Goal: Complete application form: Complete application form

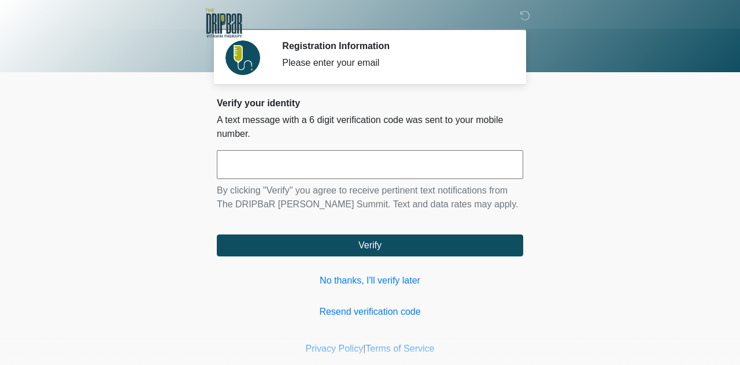
click at [268, 165] on input "text" at bounding box center [370, 164] width 306 height 29
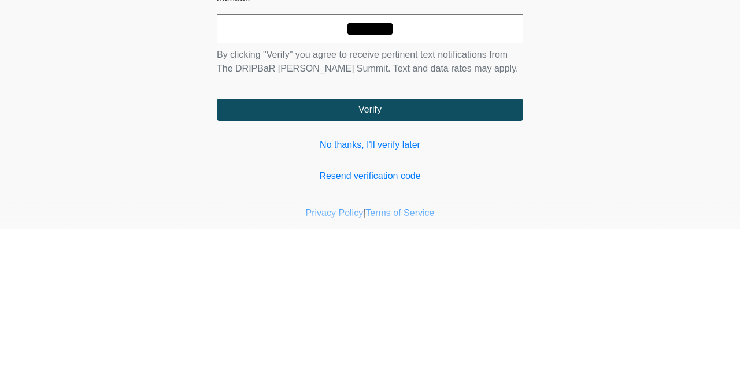
type input "******"
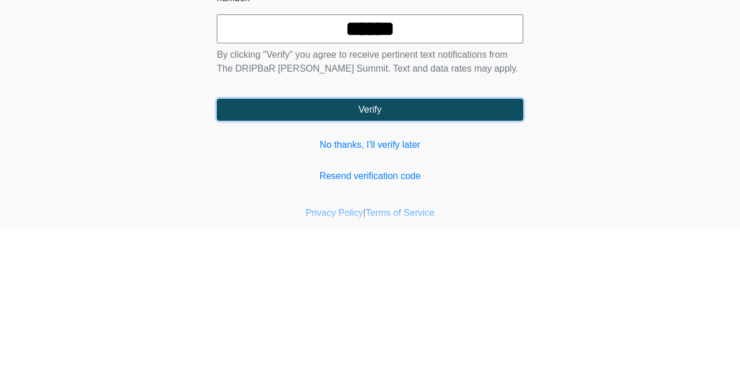
click at [373, 249] on button "Verify" at bounding box center [370, 246] width 306 height 22
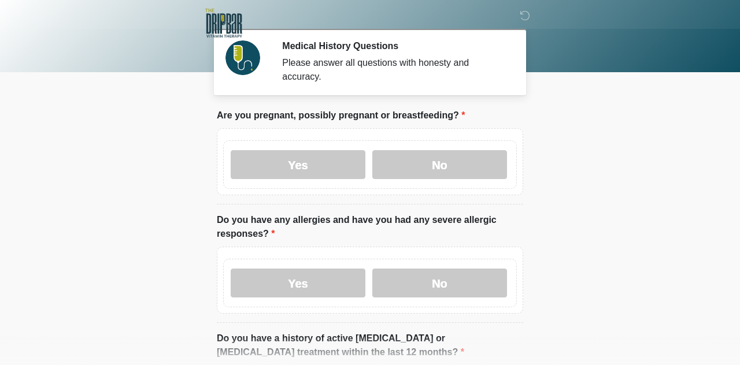
click at [436, 166] on label "No" at bounding box center [439, 164] width 135 height 29
click at [435, 284] on label "No" at bounding box center [439, 283] width 135 height 29
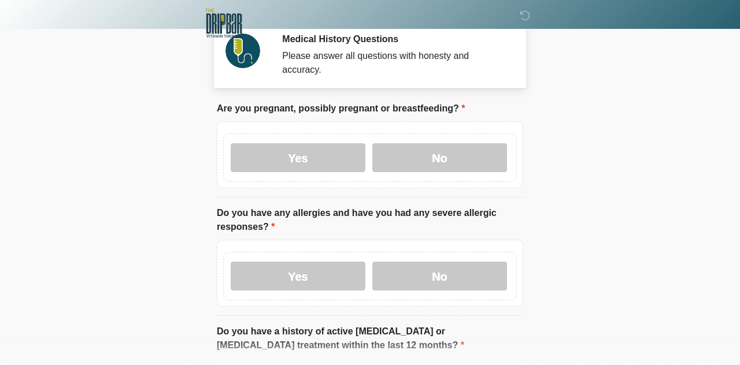
scroll to position [108, 0]
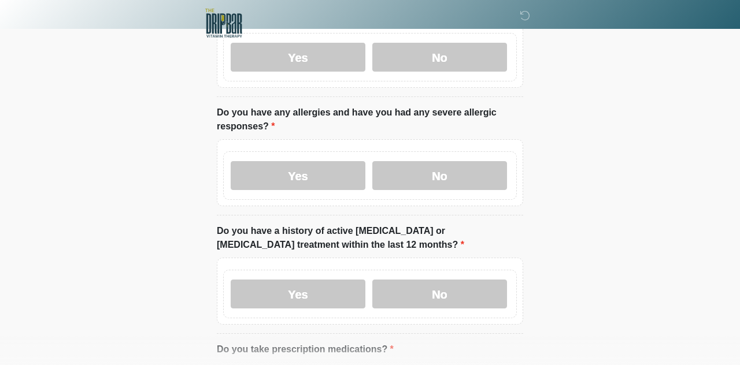
click at [449, 296] on label "No" at bounding box center [439, 294] width 135 height 29
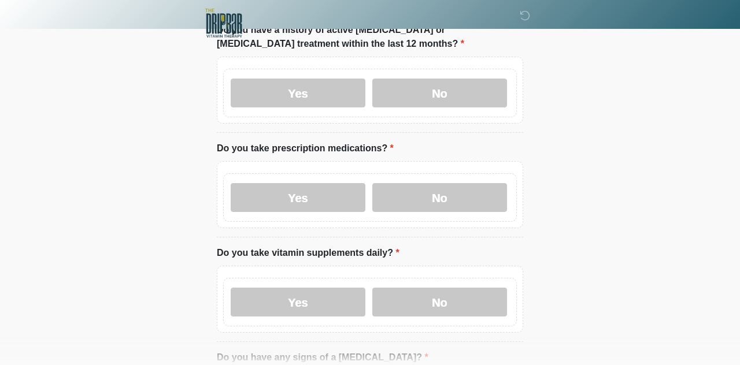
scroll to position [310, 0]
click at [301, 194] on label "Yes" at bounding box center [298, 196] width 135 height 29
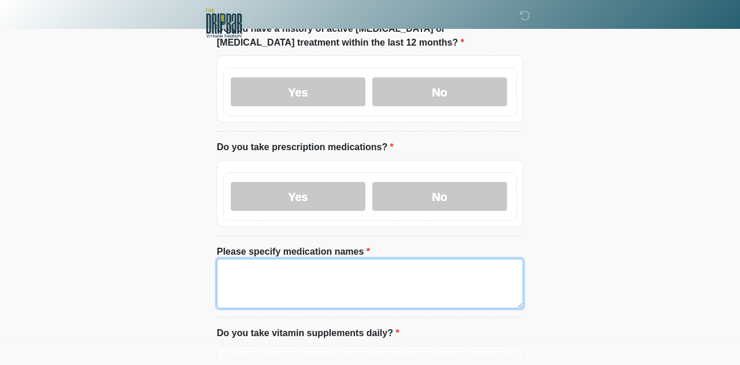
click at [247, 267] on textarea "Please specify medication names" at bounding box center [370, 284] width 306 height 50
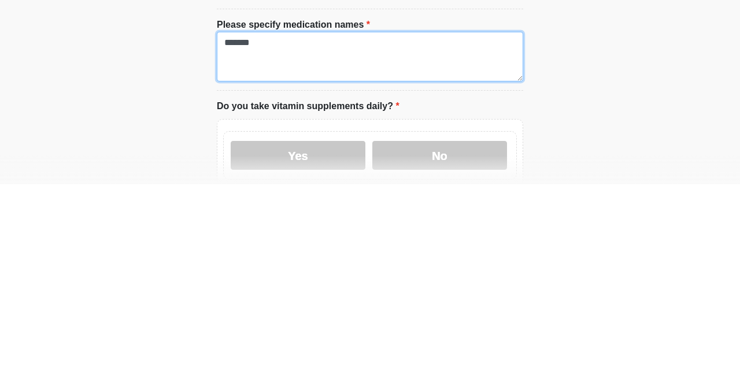
scroll to position [356, 0]
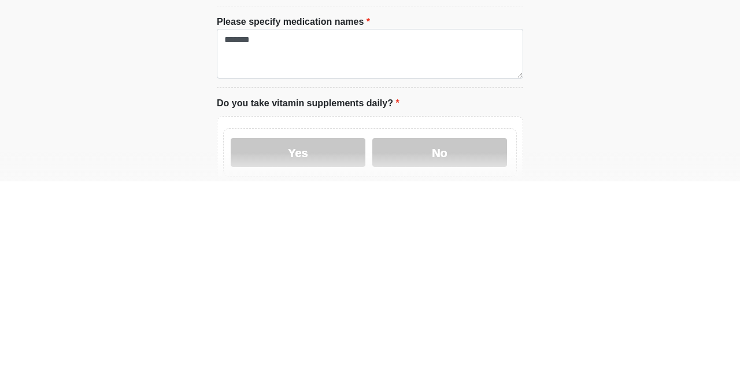
click at [286, 341] on label "Yes" at bounding box center [298, 336] width 135 height 29
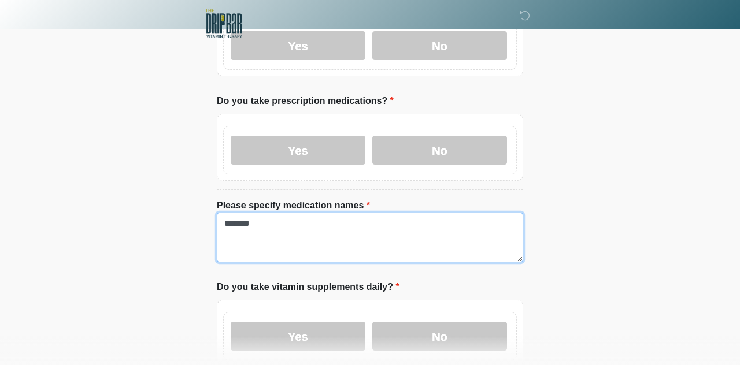
click at [268, 223] on textarea "*******" at bounding box center [370, 238] width 306 height 50
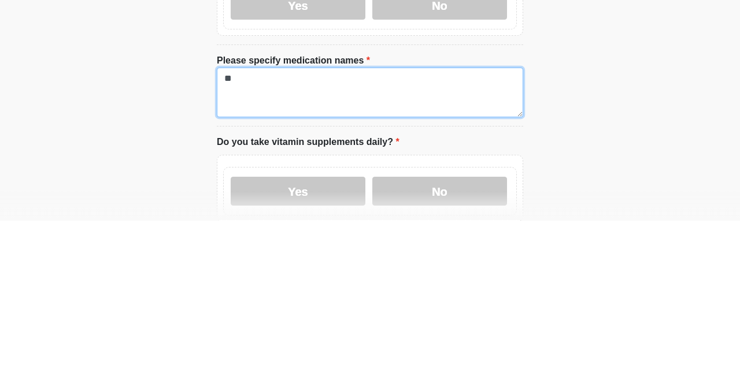
type textarea "*"
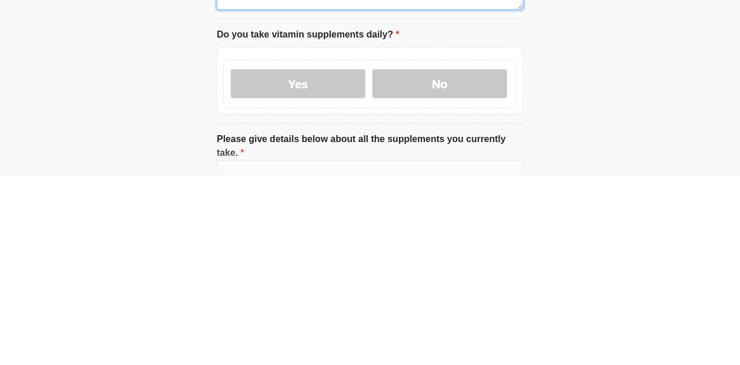
scroll to position [452, 0]
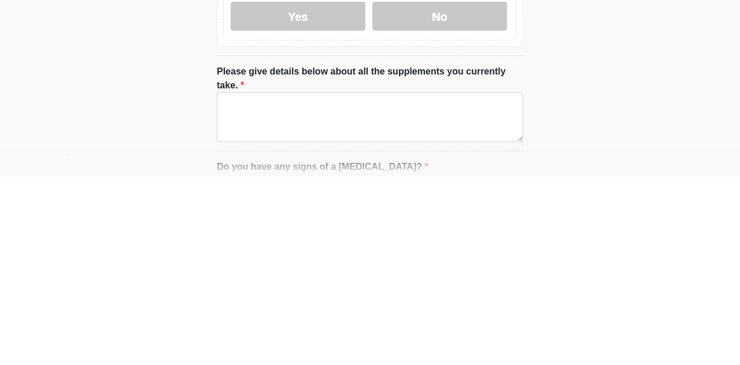
type textarea "**********"
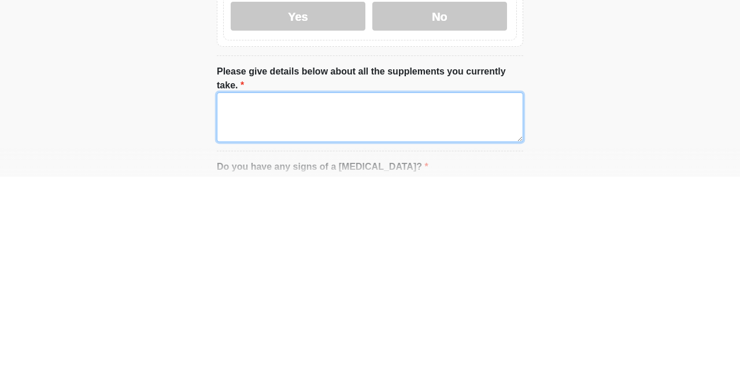
click at [245, 281] on textarea "Please give details below about all the supplements you currently take." at bounding box center [370, 306] width 306 height 50
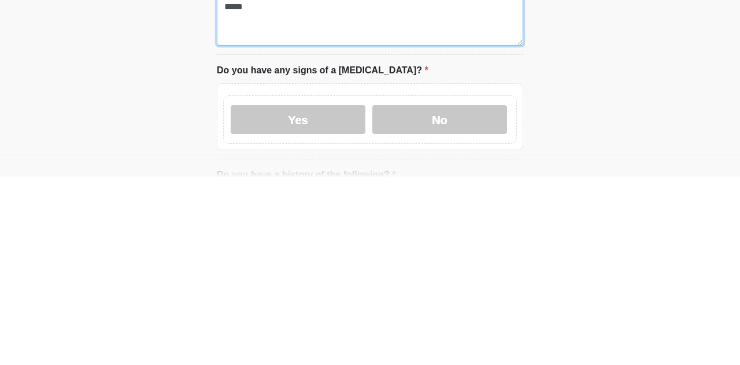
scroll to position [589, 0]
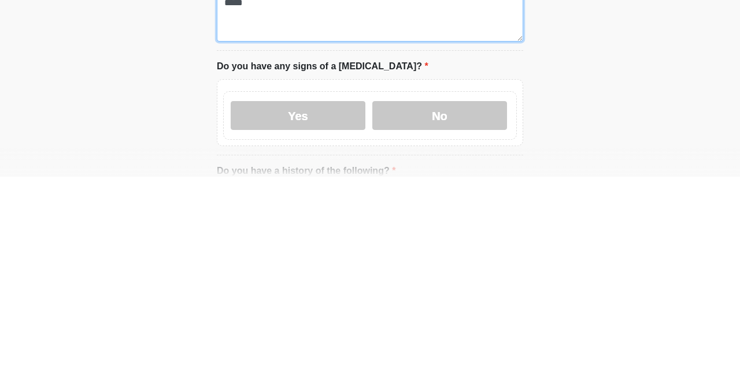
type textarea "*****"
click at [443, 290] on label "No" at bounding box center [439, 304] width 135 height 29
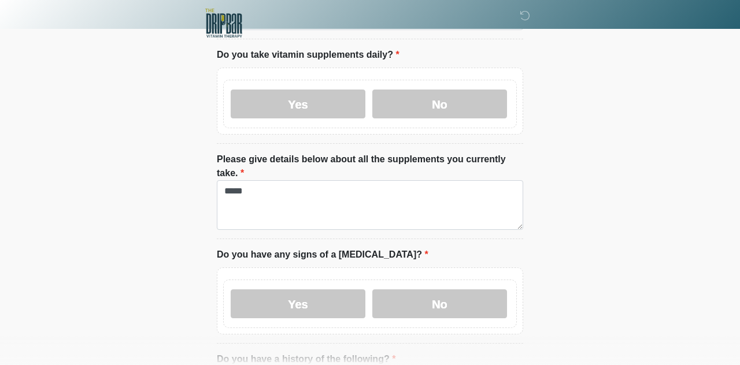
click at [447, 290] on label "No" at bounding box center [439, 304] width 135 height 29
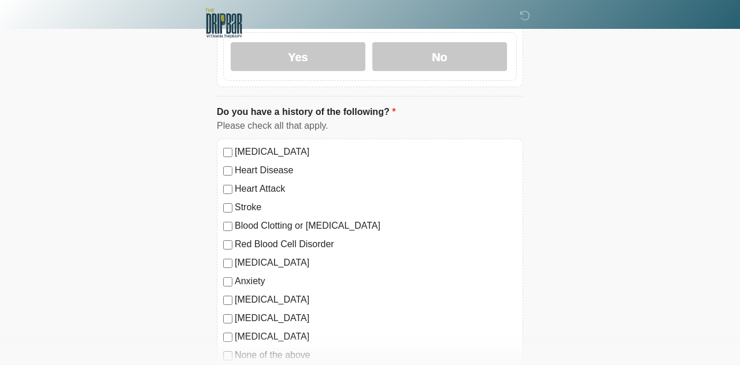
scroll to position [837, 0]
click at [227, 345] on div "High Blood Pressure Heart Disease Heart Attack Stroke Blood Clotting or Bleedin…" at bounding box center [370, 255] width 306 height 235
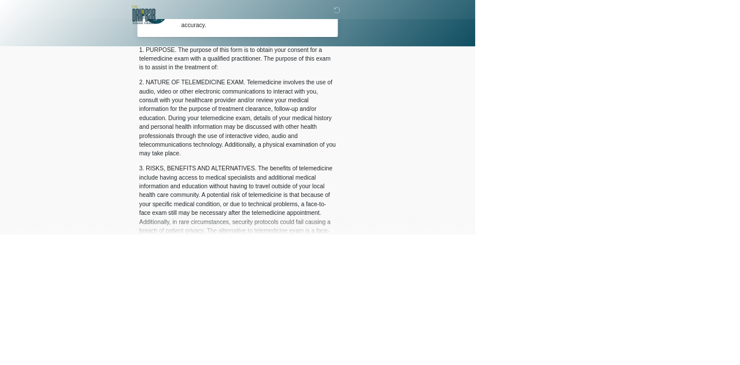
scroll to position [0, 0]
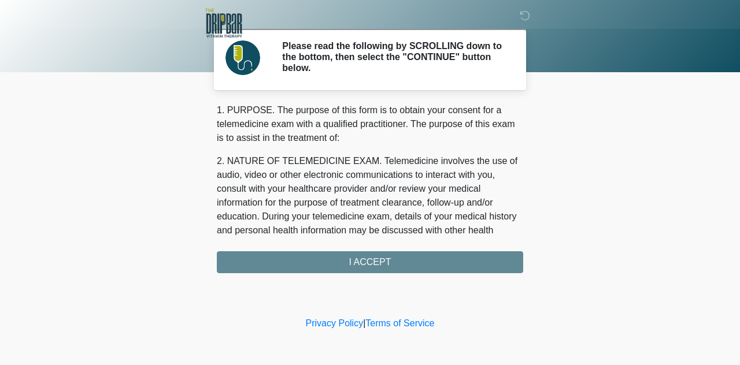
click at [362, 264] on div "1. PURPOSE. The purpose of this form is to obtain your consent for a telemedici…" at bounding box center [370, 188] width 306 height 170
click at [364, 262] on div "1. PURPOSE. The purpose of this form is to obtain your consent for a telemedici…" at bounding box center [370, 188] width 306 height 170
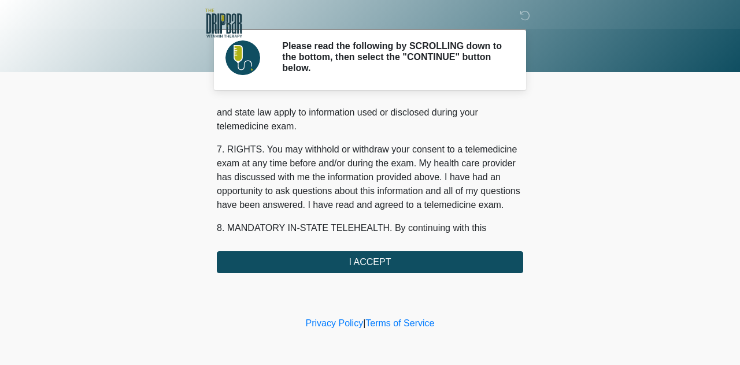
scroll to position [536, 0]
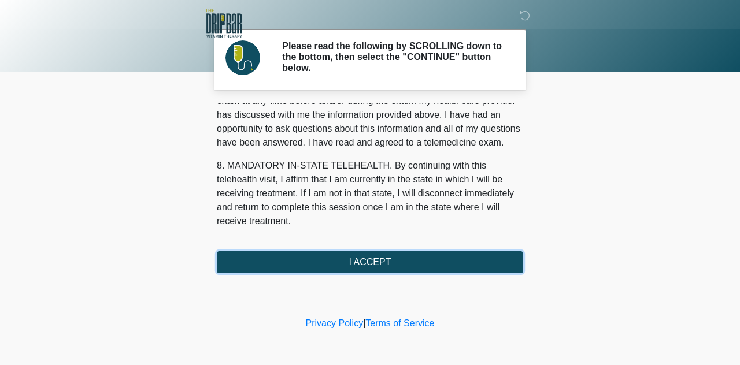
click at [367, 261] on button "I ACCEPT" at bounding box center [370, 262] width 306 height 22
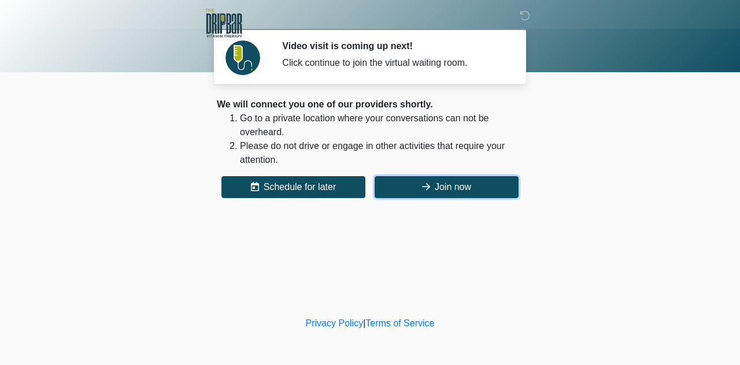
click at [448, 192] on button "Join now" at bounding box center [447, 187] width 144 height 22
